Goal: Download file/media

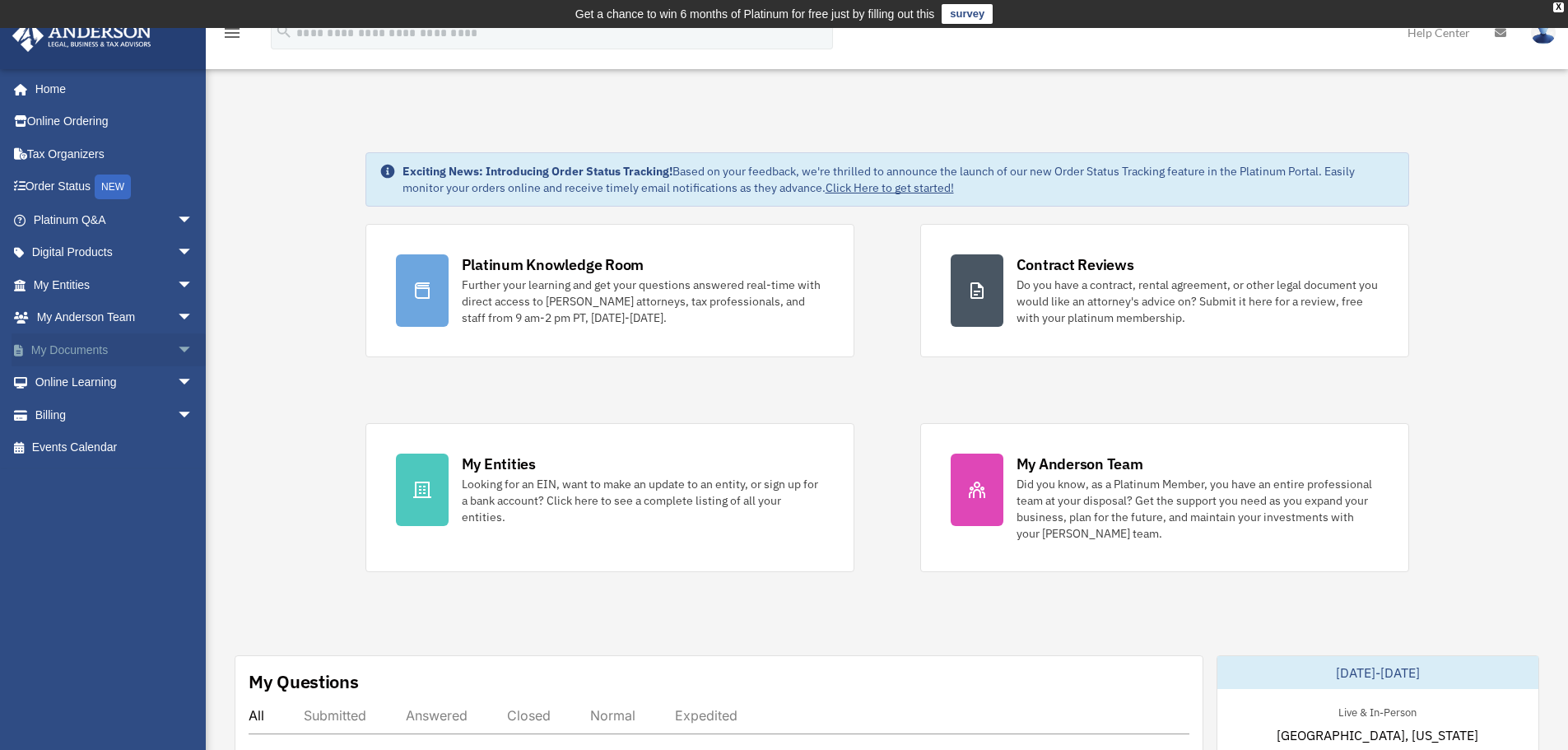
click at [178, 349] on span "arrow_drop_down" at bounding box center [194, 350] width 33 height 34
click at [75, 384] on link "Box" at bounding box center [120, 383] width 196 height 33
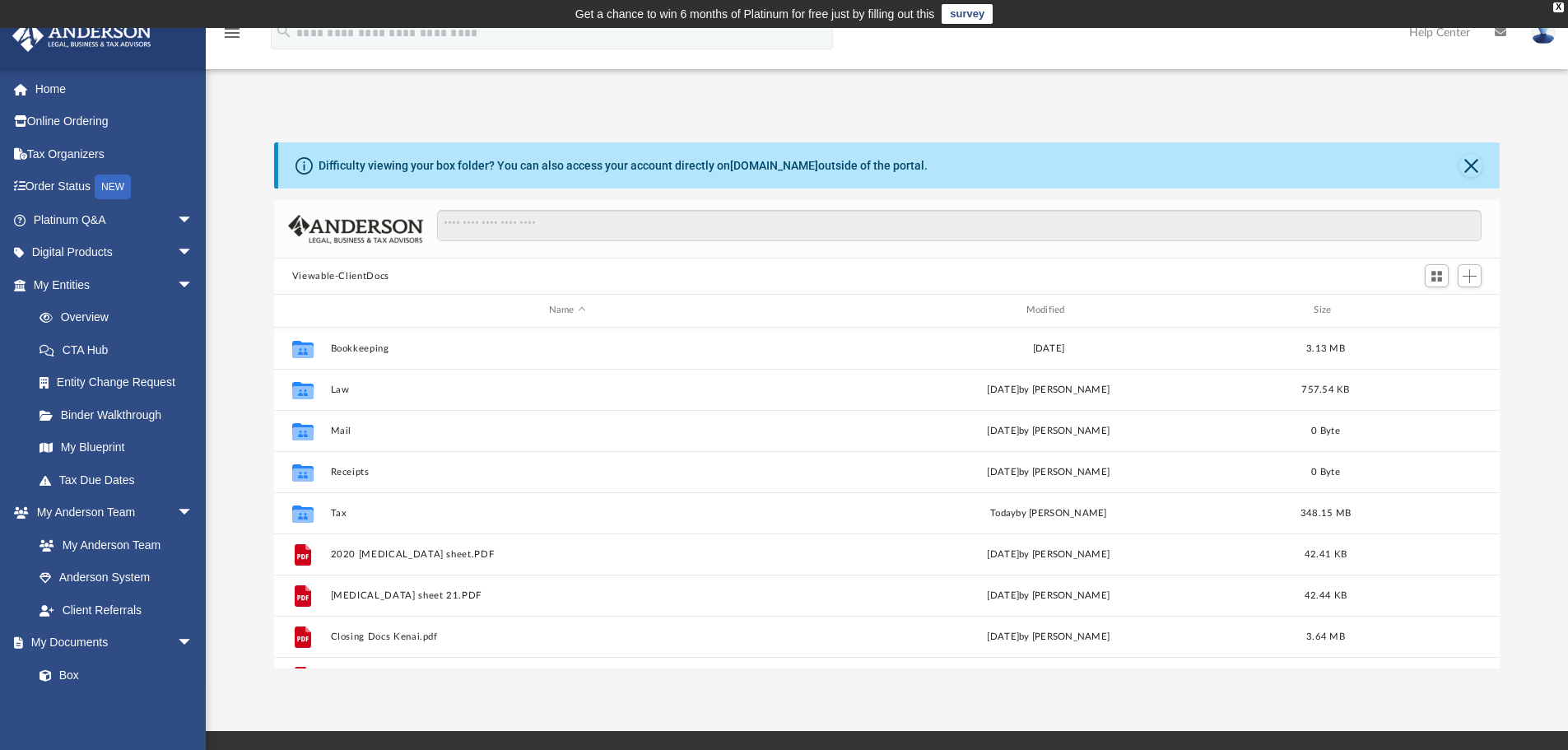
scroll to position [362, 1213]
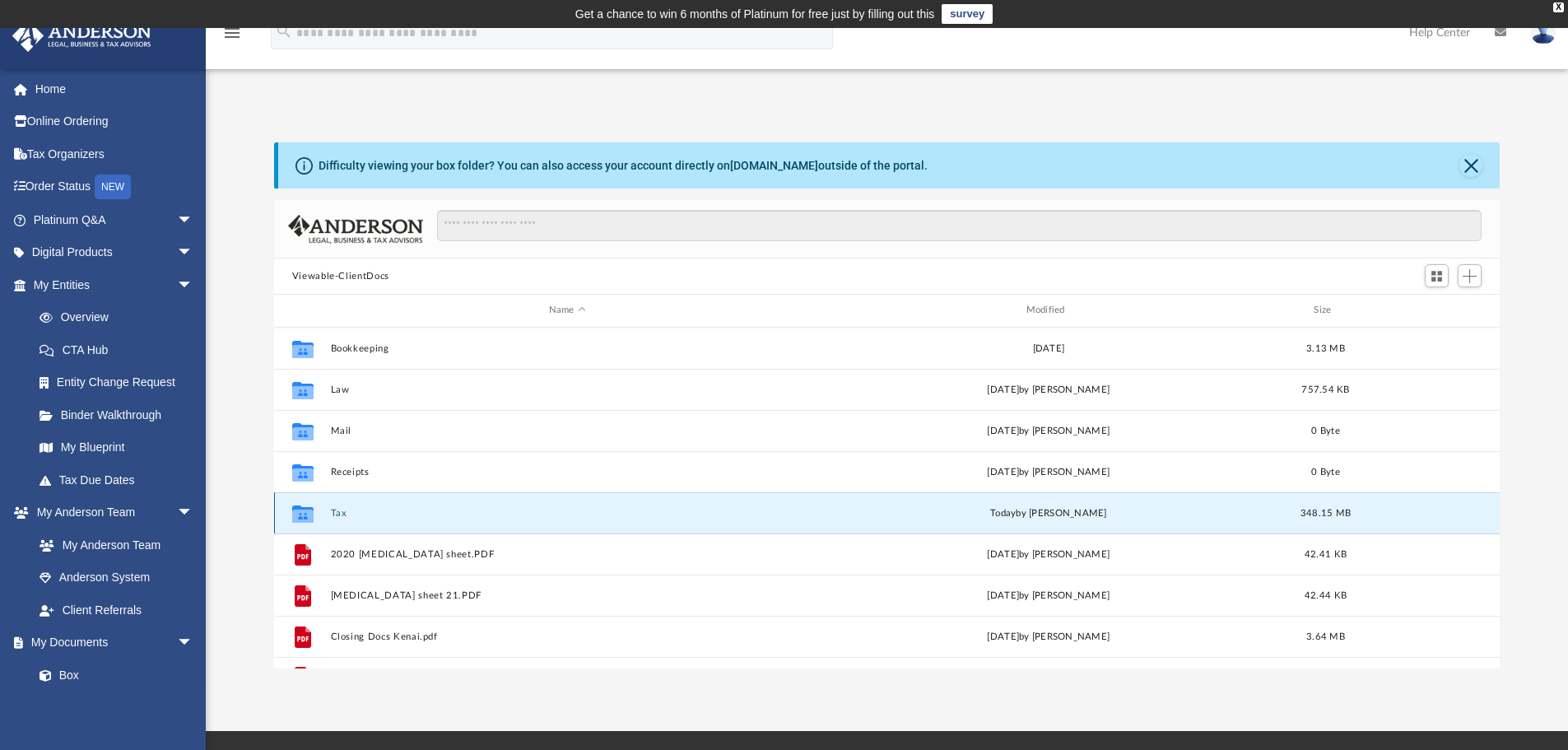
click at [341, 512] on button "Tax" at bounding box center [568, 514] width 474 height 11
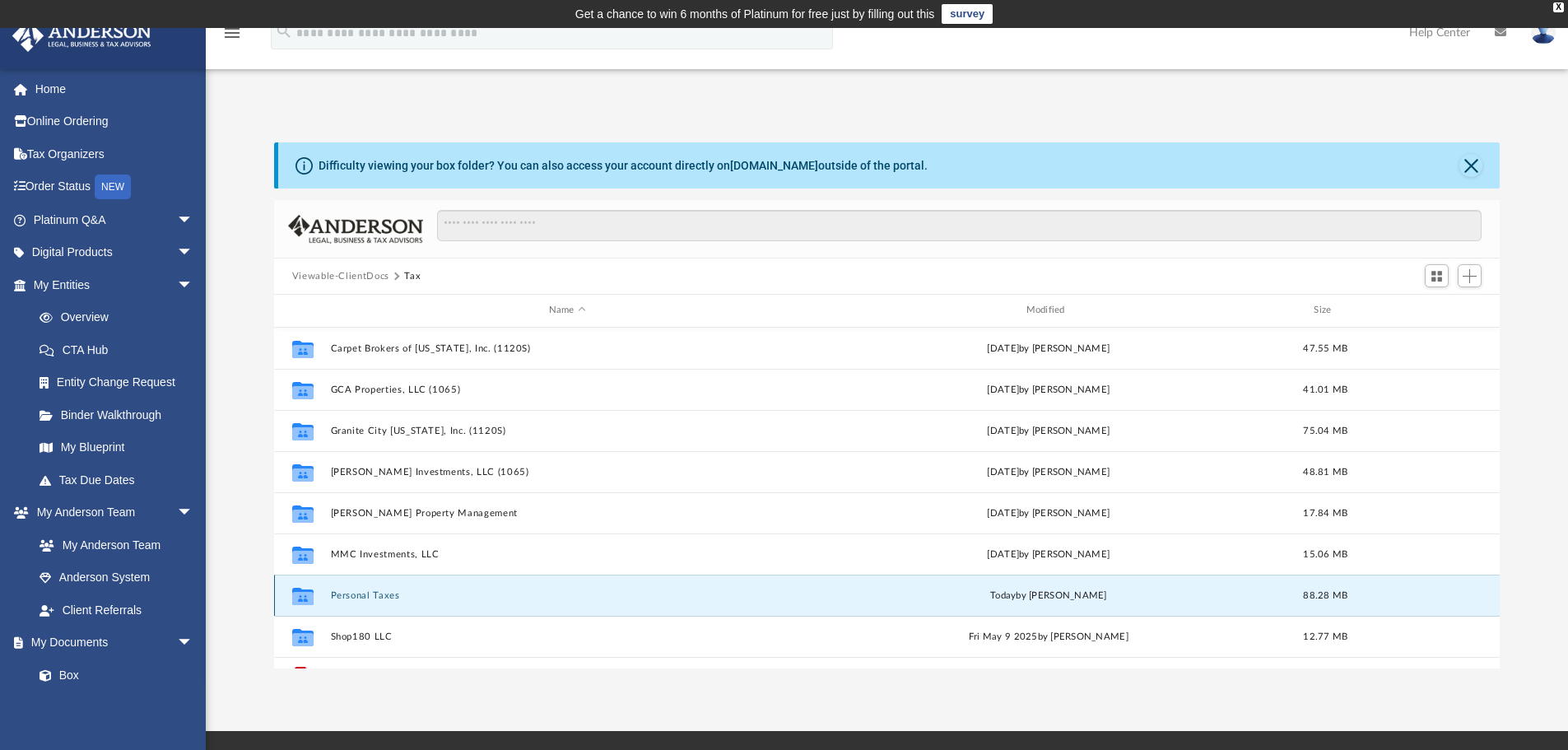
click at [395, 595] on button "Personal Taxes" at bounding box center [568, 596] width 474 height 11
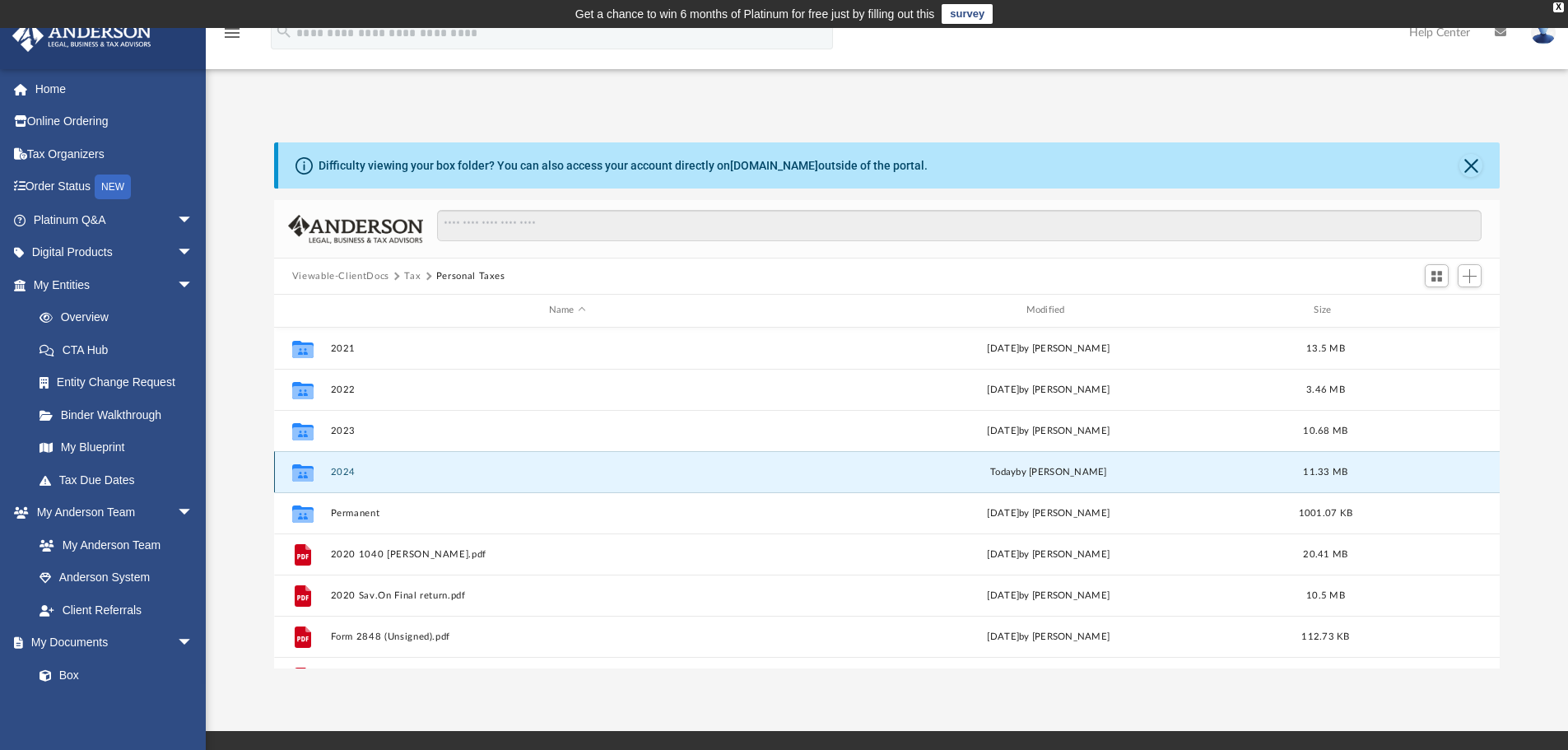
click at [349, 472] on button "2024" at bounding box center [568, 473] width 474 height 11
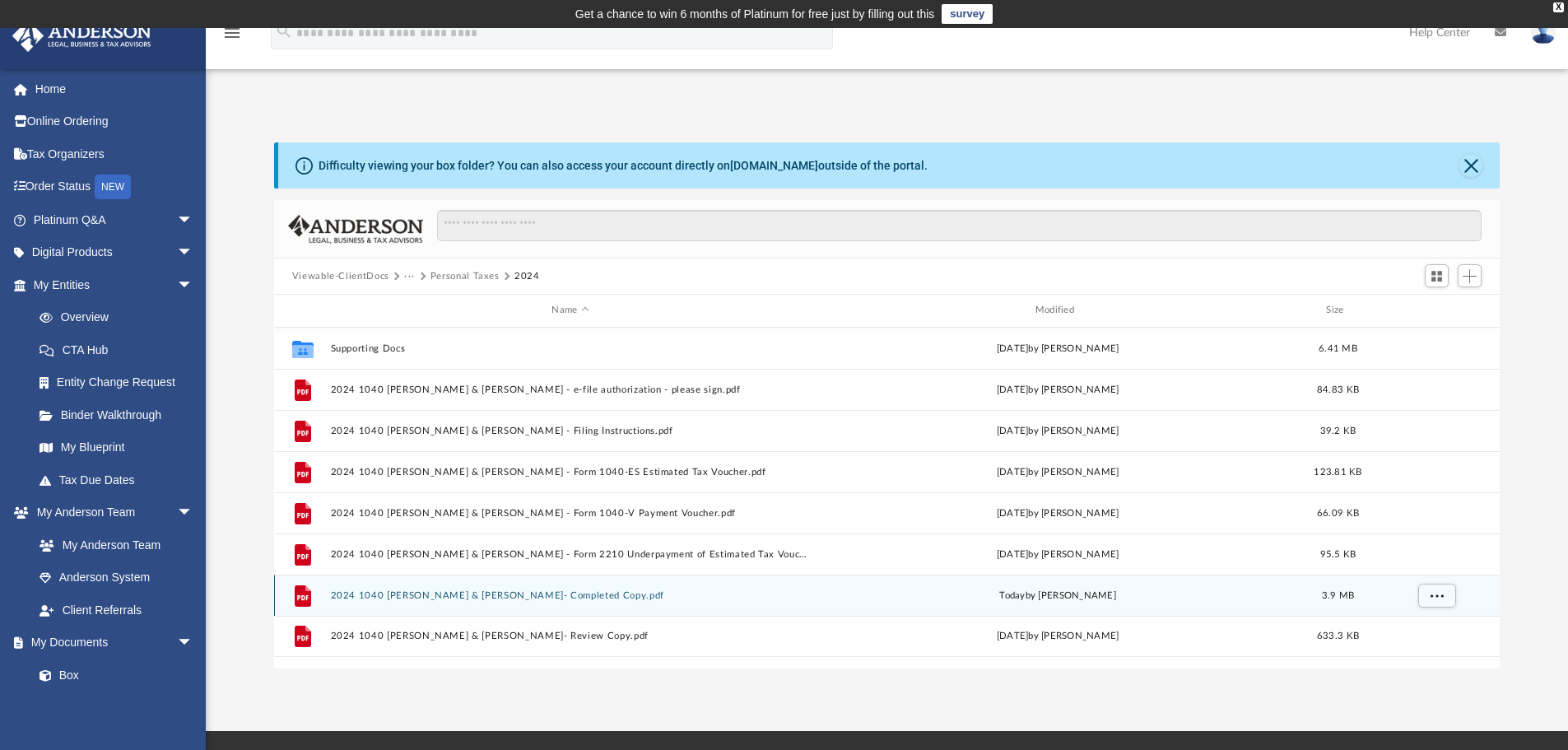
click at [499, 595] on button "2024 1040 [PERSON_NAME] & [PERSON_NAME]- Completed Copy.pdf" at bounding box center [570, 596] width 480 height 11
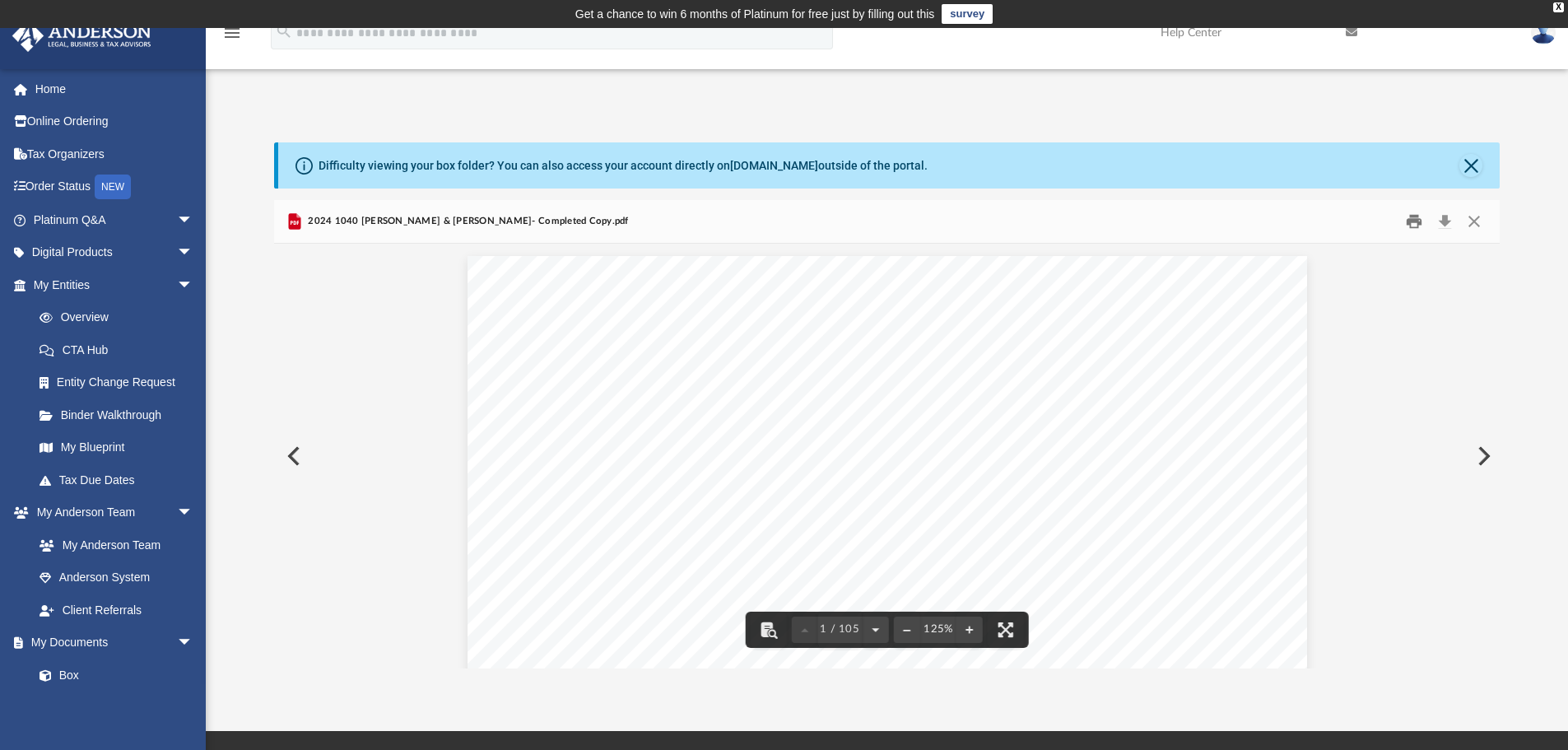
click at [1414, 223] on button "Print" at bounding box center [1414, 222] width 33 height 25
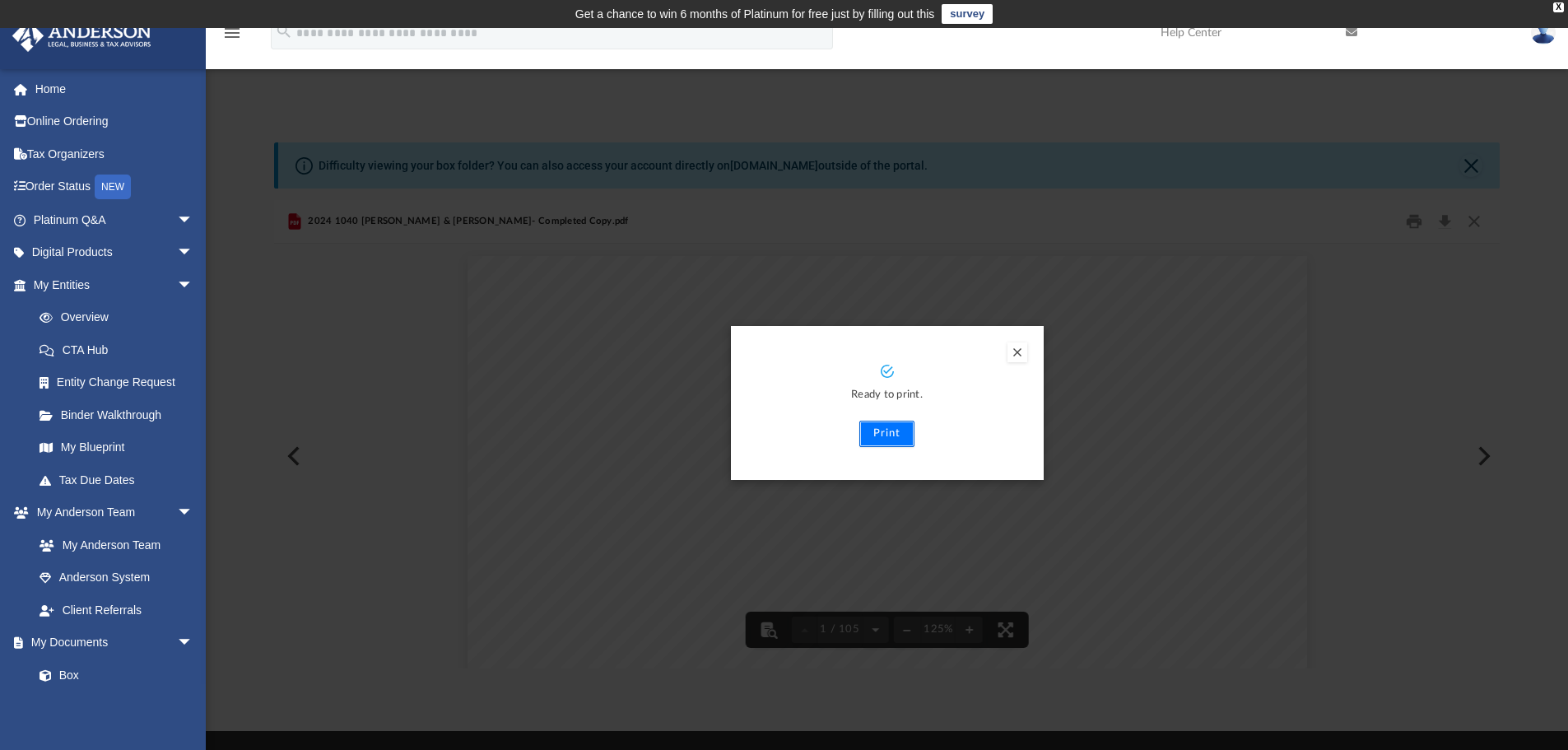
click at [885, 429] on button "Print" at bounding box center [886, 434] width 55 height 26
